Goal: Navigation & Orientation: Understand site structure

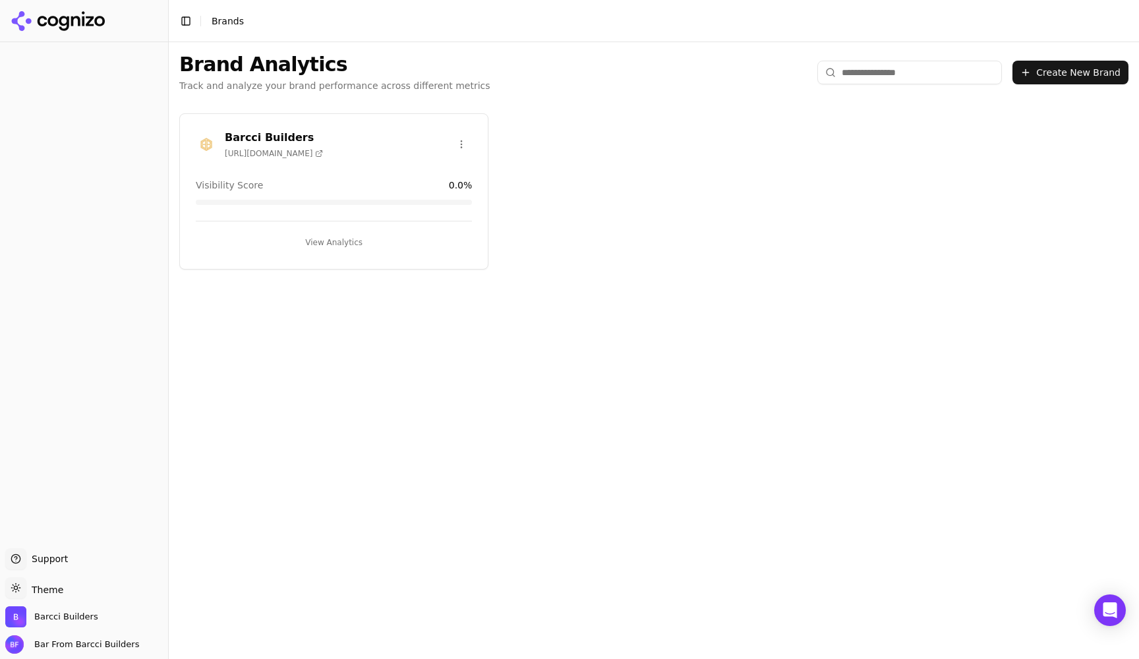
click at [335, 179] on div "Visibility Score 0.0 %" at bounding box center [334, 185] width 276 height 13
click at [336, 240] on button "View Analytics" at bounding box center [334, 242] width 276 height 21
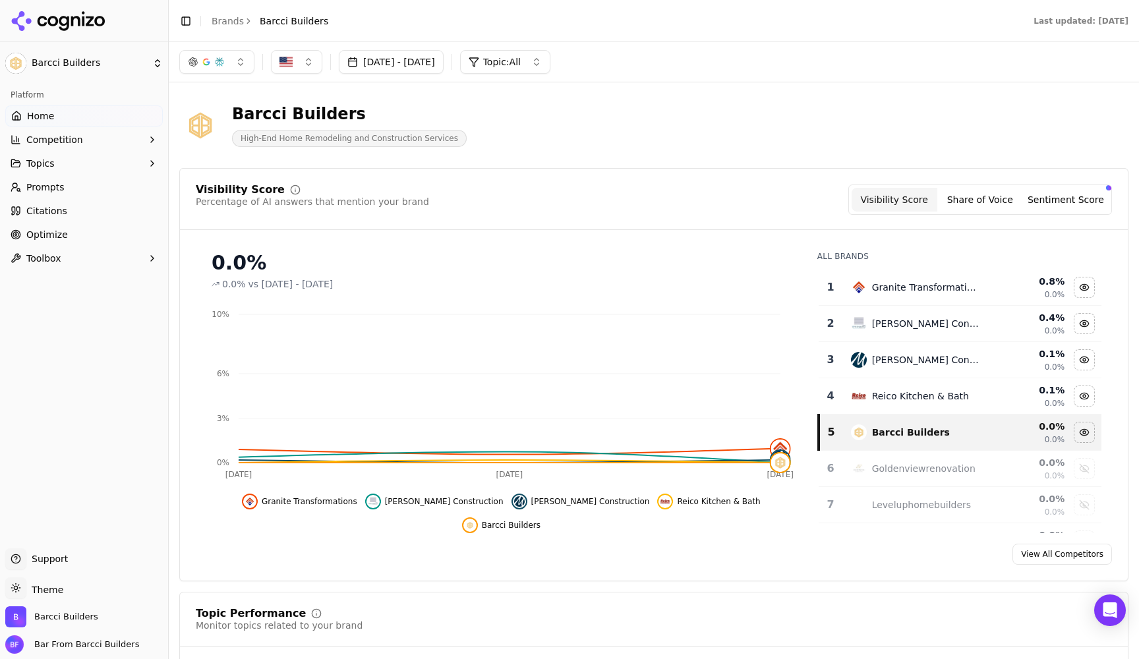
click at [51, 190] on span "Prompts" at bounding box center [45, 187] width 38 height 13
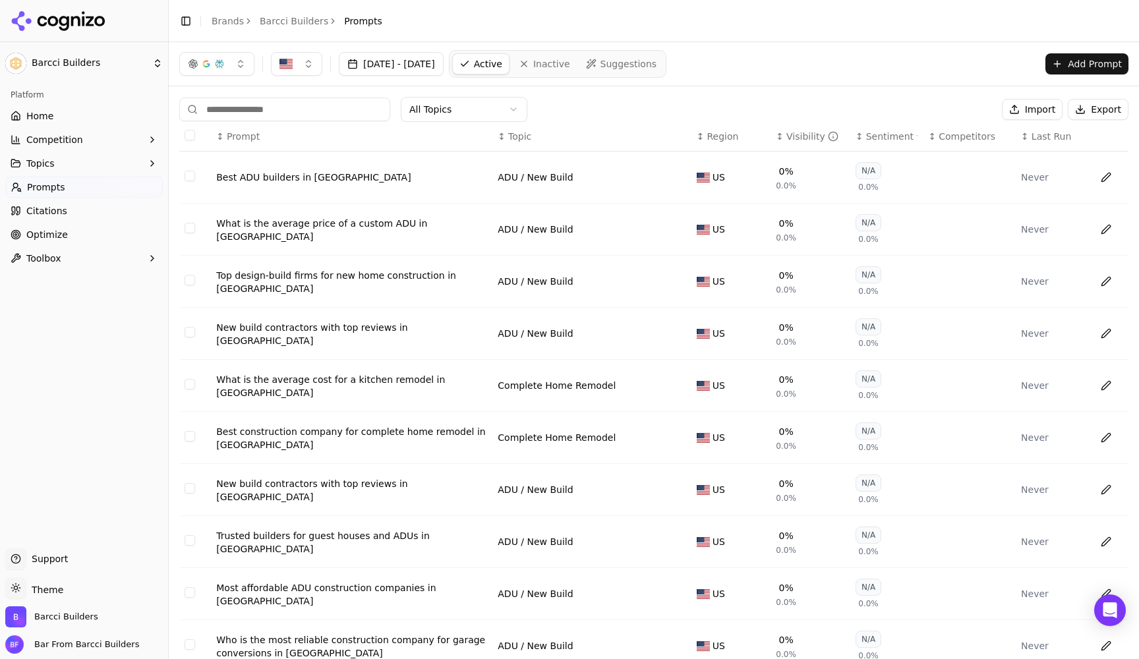
click at [1026, 179] on div "Never" at bounding box center [1052, 177] width 63 height 13
click at [873, 143] on th "↕ Sentiment" at bounding box center [886, 137] width 73 height 30
click at [971, 138] on span "Competitors" at bounding box center [966, 136] width 57 height 13
click at [1053, 138] on span "Last Run" at bounding box center [1051, 136] width 40 height 13
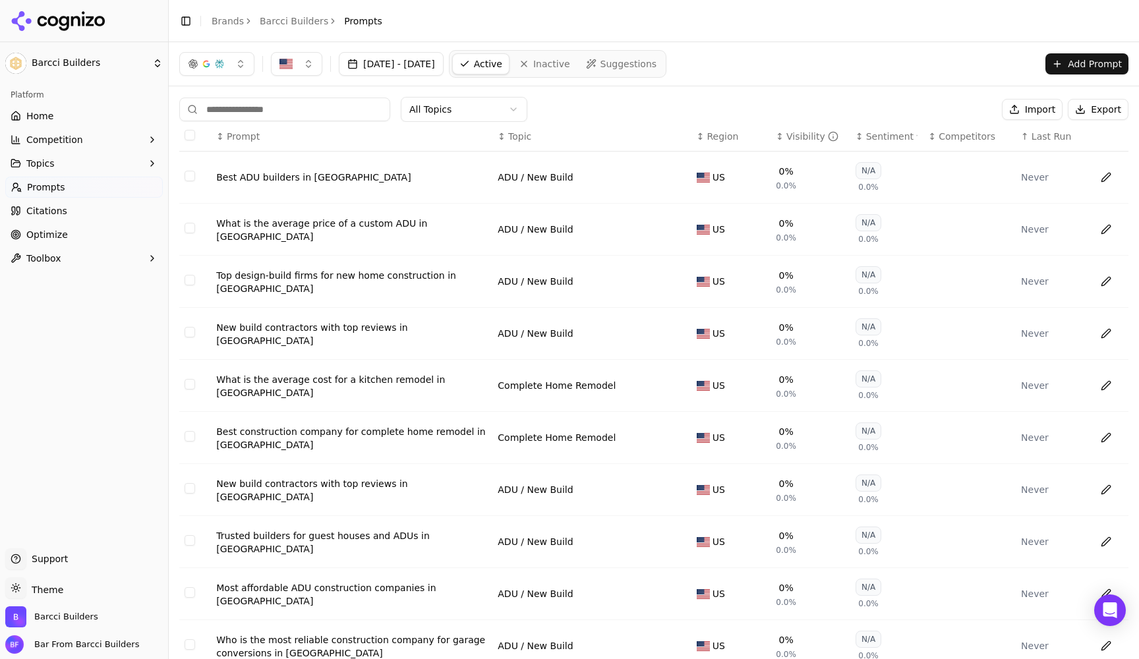
click at [1053, 138] on span "Last Run" at bounding box center [1051, 136] width 40 height 13
click at [502, 65] on span "Active" at bounding box center [488, 63] width 28 height 13
click at [485, 110] on html "Barcci Builders Platform Home Competition Topics Prompts Citations Optimize Too…" at bounding box center [569, 329] width 1139 height 659
click at [485, 109] on html "Barcci Builders Platform Home Competition Topics Prompts Citations Optimize Too…" at bounding box center [569, 329] width 1139 height 659
click at [42, 164] on span "Topics" at bounding box center [40, 163] width 28 height 13
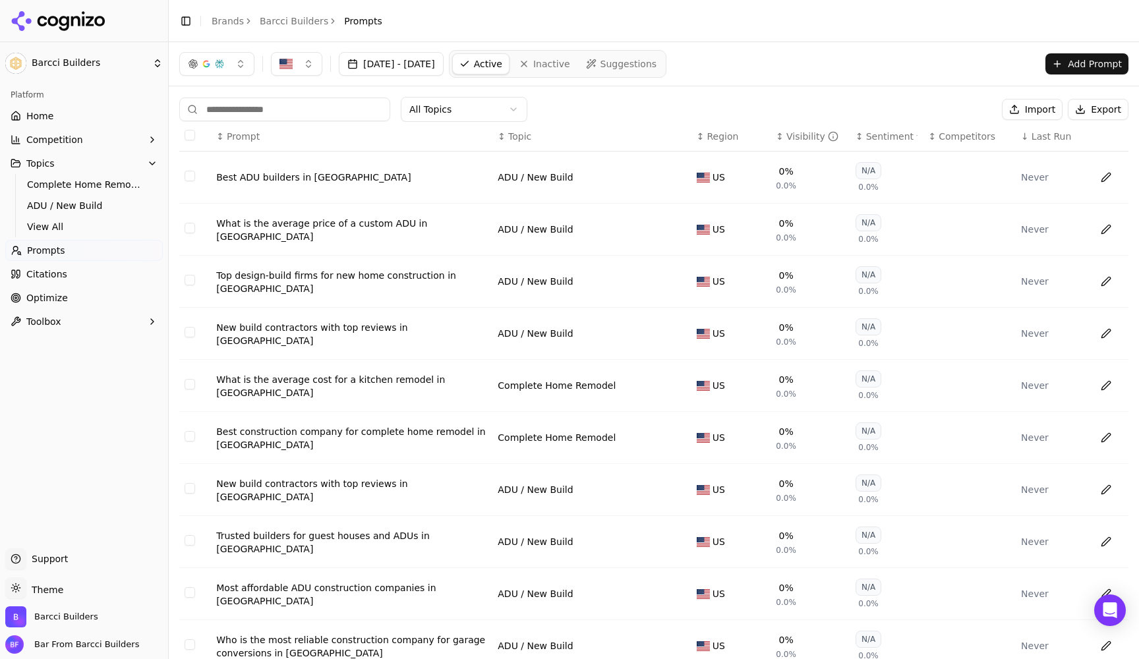
click at [63, 138] on span "Competition" at bounding box center [54, 139] width 57 height 13
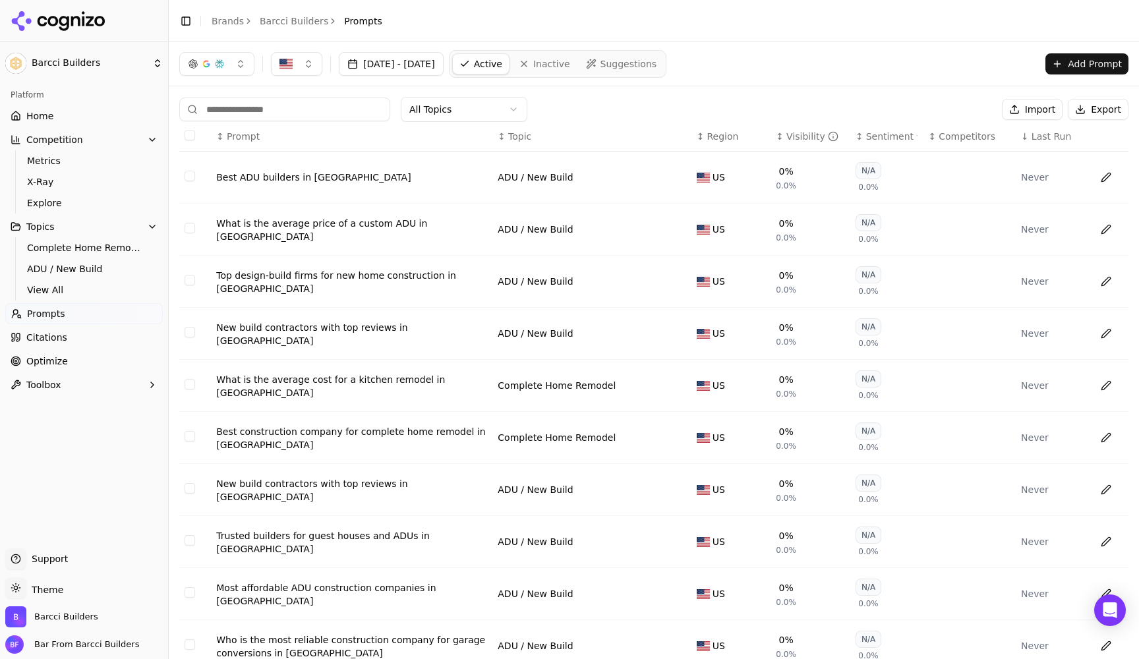
click at [63, 138] on span "Competition" at bounding box center [54, 139] width 57 height 13
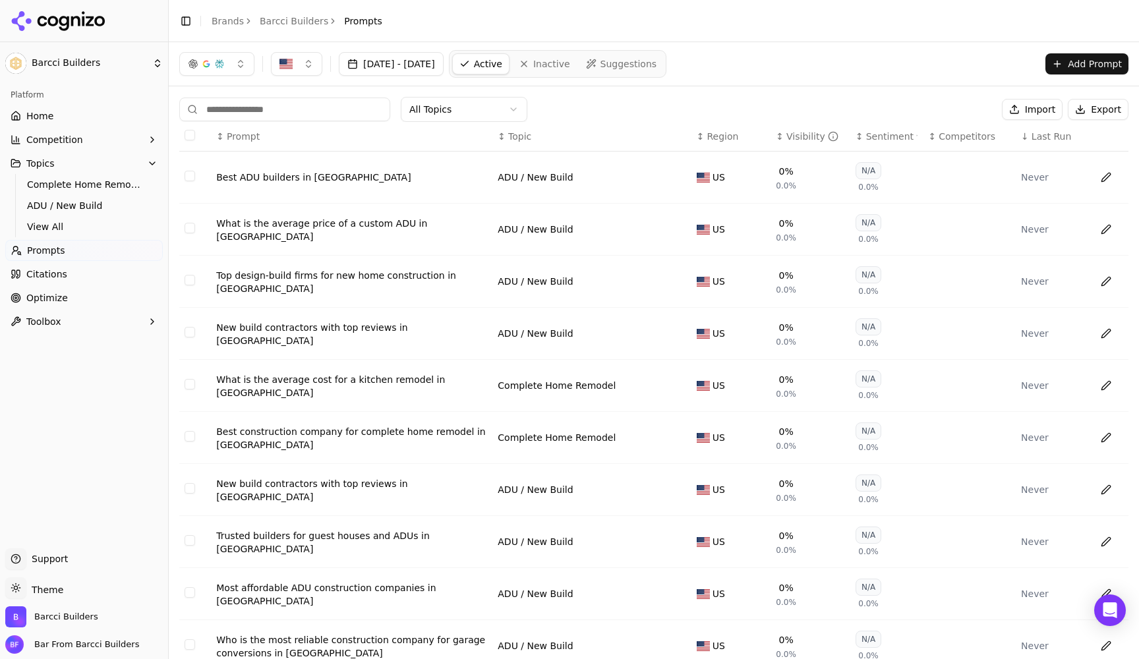
click at [51, 267] on link "Citations" at bounding box center [83, 274] width 157 height 21
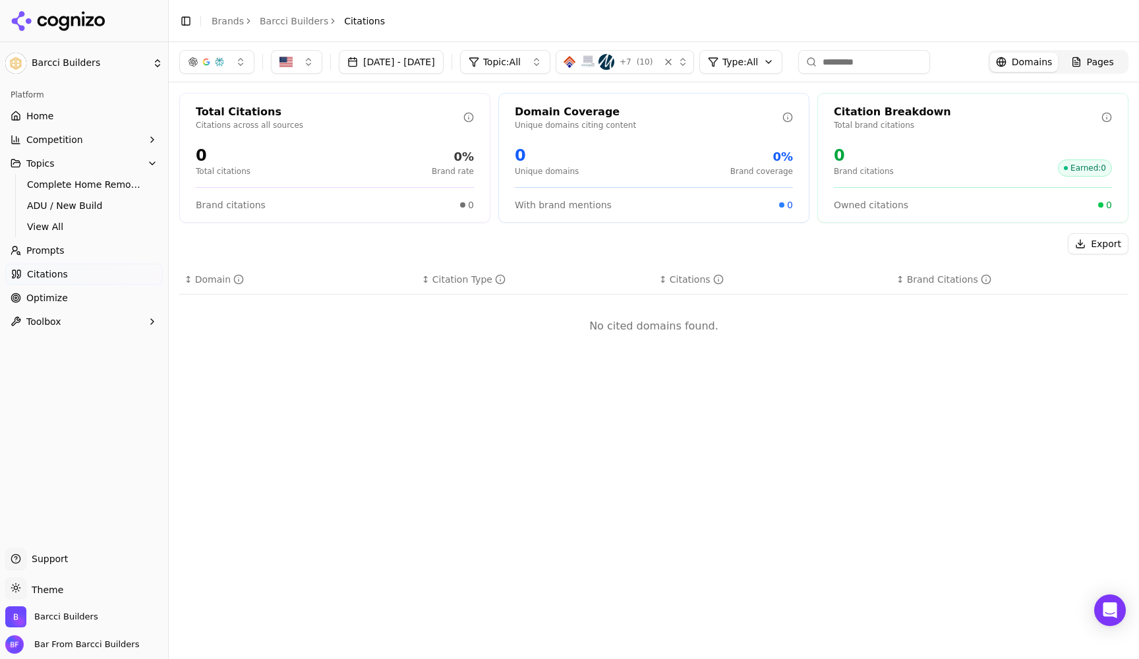
click at [48, 307] on ul "Home Competition Topics Complete Home Remodel ADU / New Build View All Prompts …" at bounding box center [83, 218] width 157 height 227
click at [51, 292] on span "Optimize" at bounding box center [47, 297] width 42 height 13
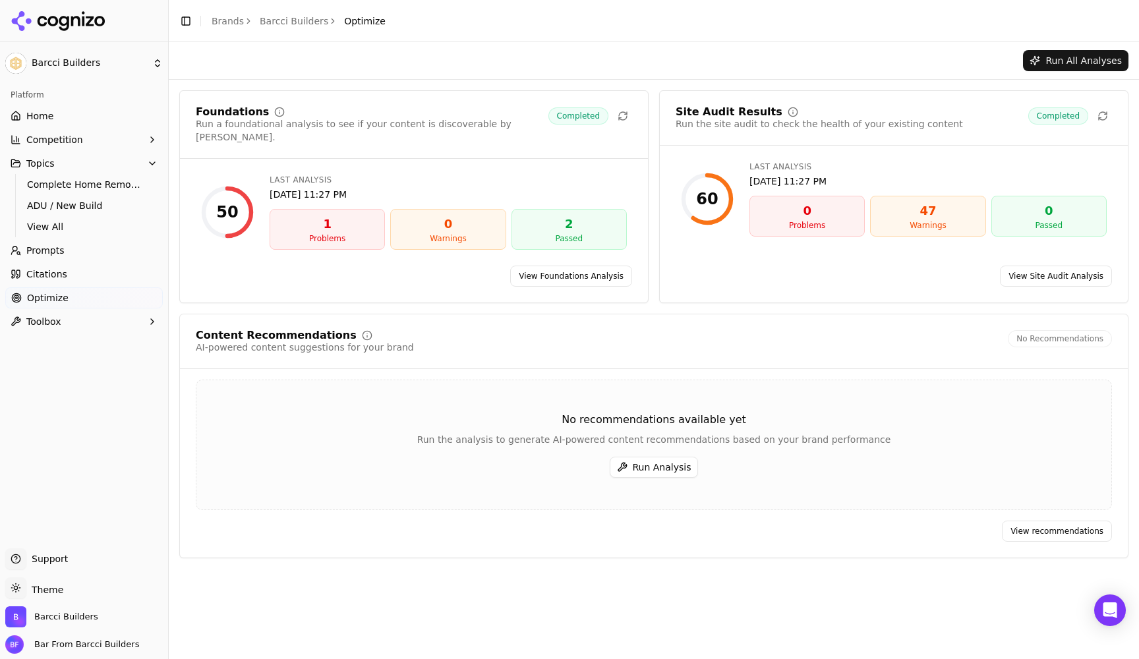
click at [304, 219] on div "1" at bounding box center [326, 224] width 103 height 18
click at [48, 133] on span "Competition" at bounding box center [54, 139] width 57 height 13
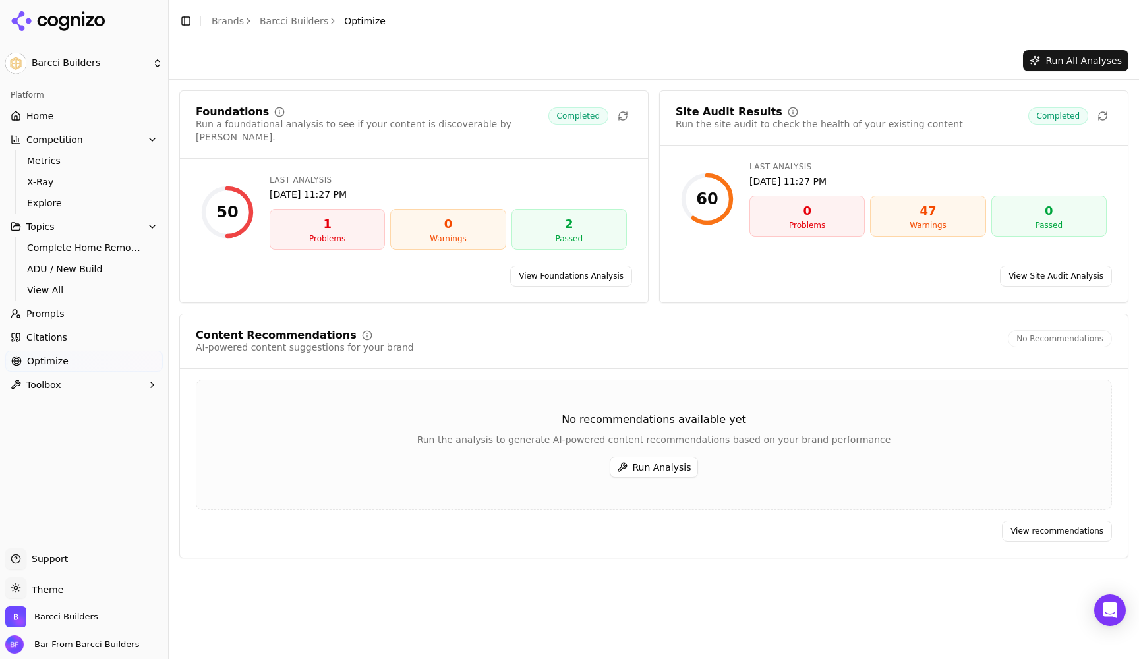
click at [41, 105] on div "Platform" at bounding box center [83, 94] width 157 height 21
click at [41, 109] on span "Home" at bounding box center [39, 115] width 27 height 13
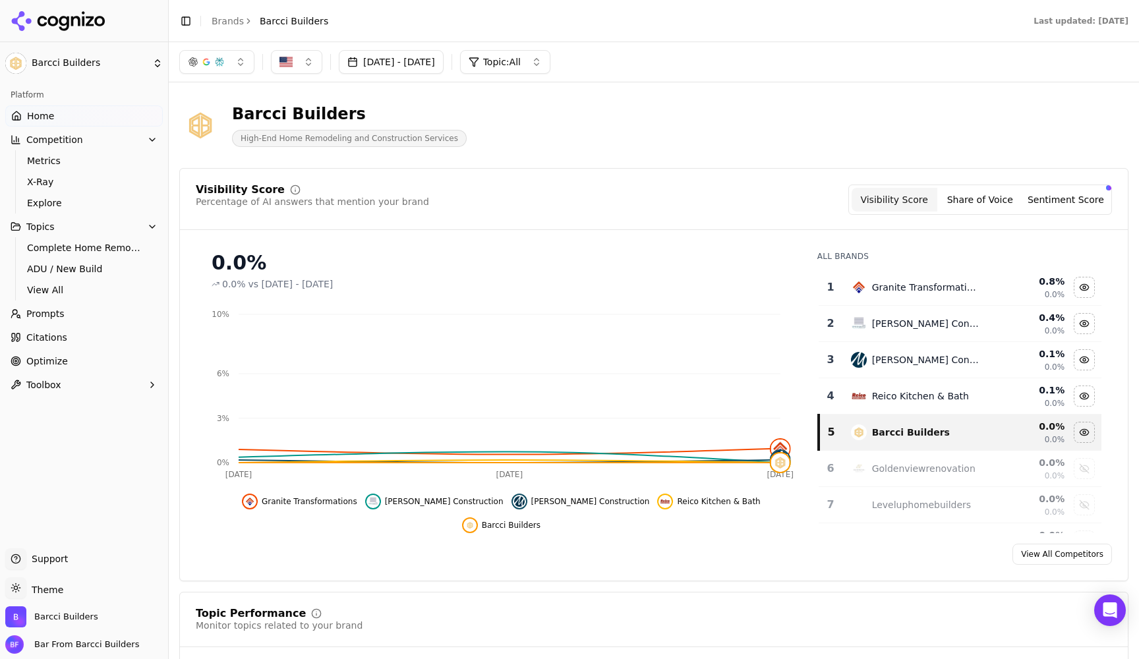
click at [973, 204] on button "Share of Voice" at bounding box center [980, 200] width 86 height 24
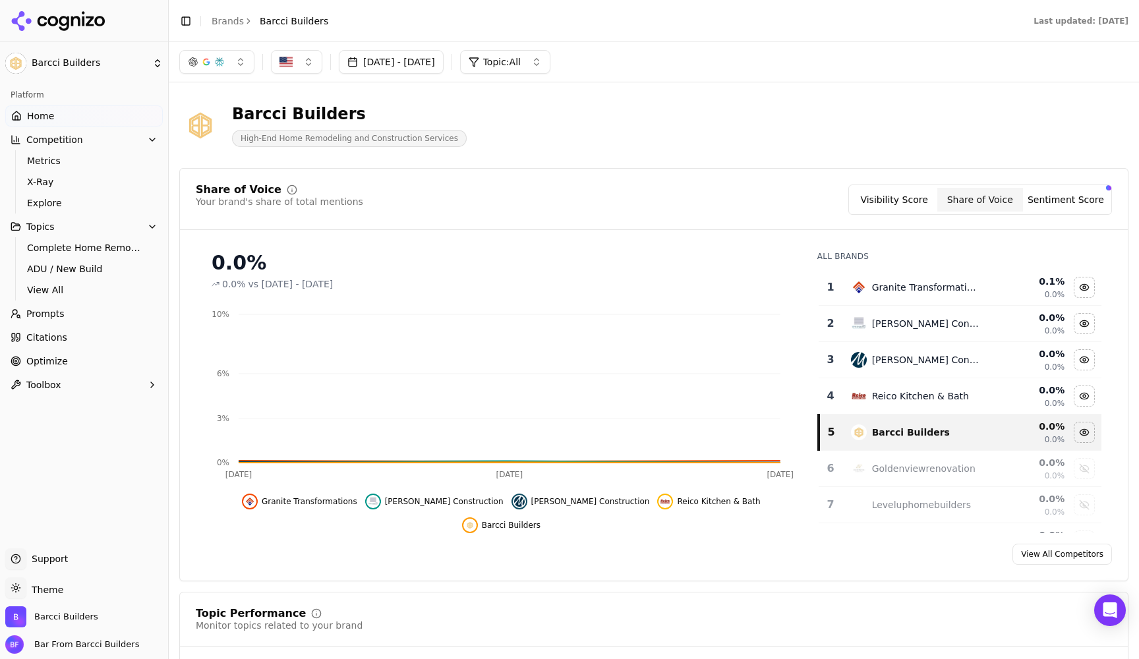
click at [911, 198] on button "Visibility Score" at bounding box center [894, 200] width 86 height 24
